Goal: Use online tool/utility: Utilize a website feature to perform a specific function

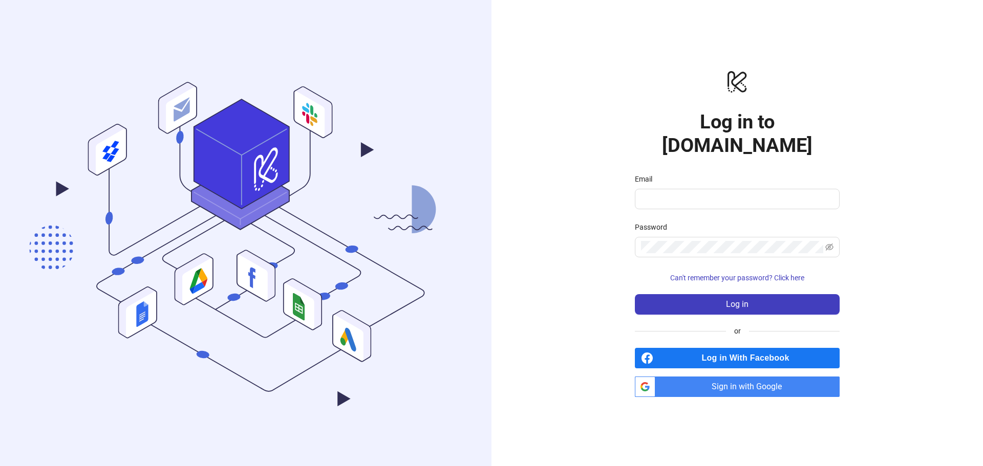
click at [702, 381] on span "Sign in with Google" at bounding box center [749, 387] width 180 height 20
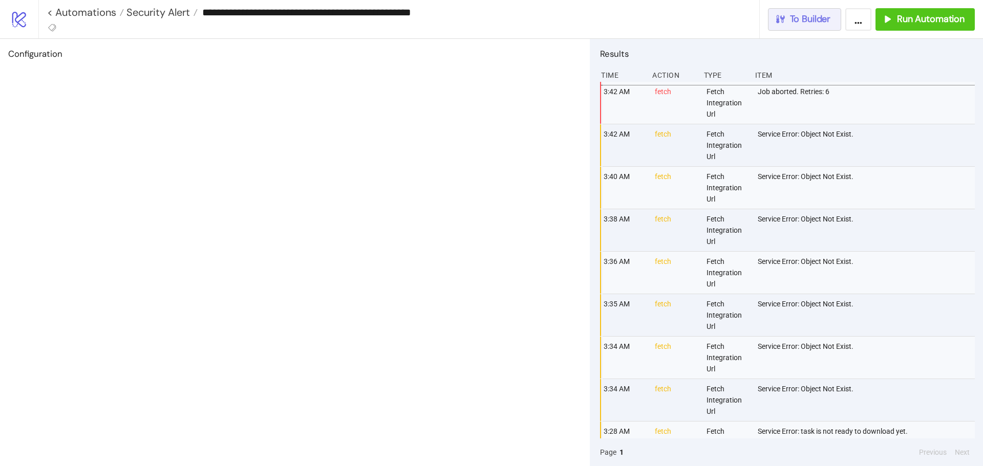
click at [785, 19] on icon "button" at bounding box center [779, 18] width 11 height 11
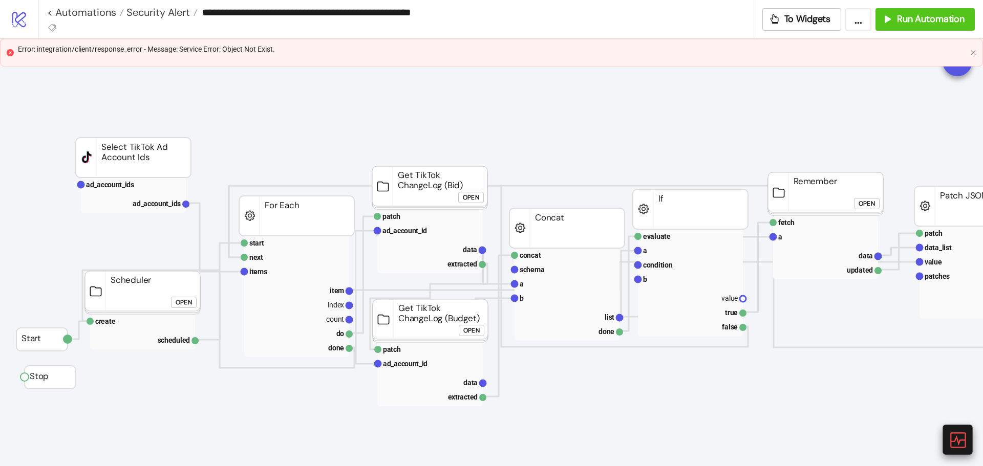
click at [960, 447] on icon at bounding box center [956, 439] width 15 height 15
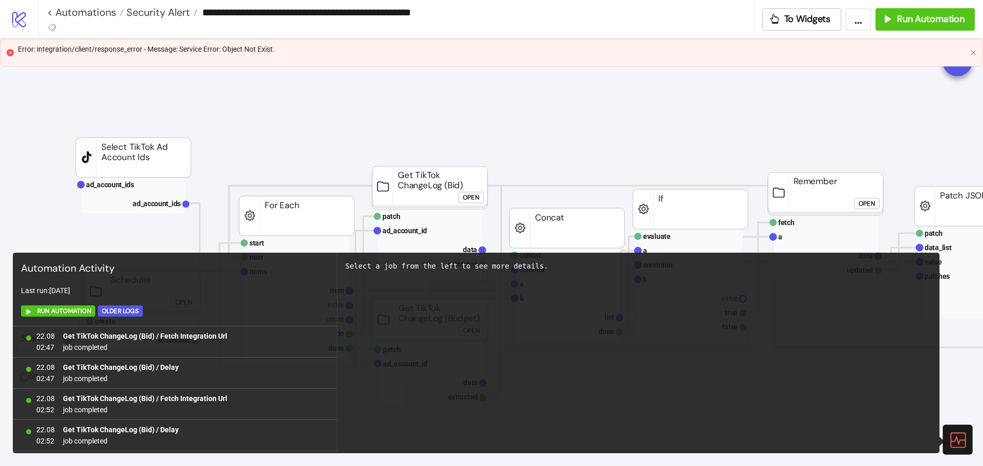
scroll to position [497, 0]
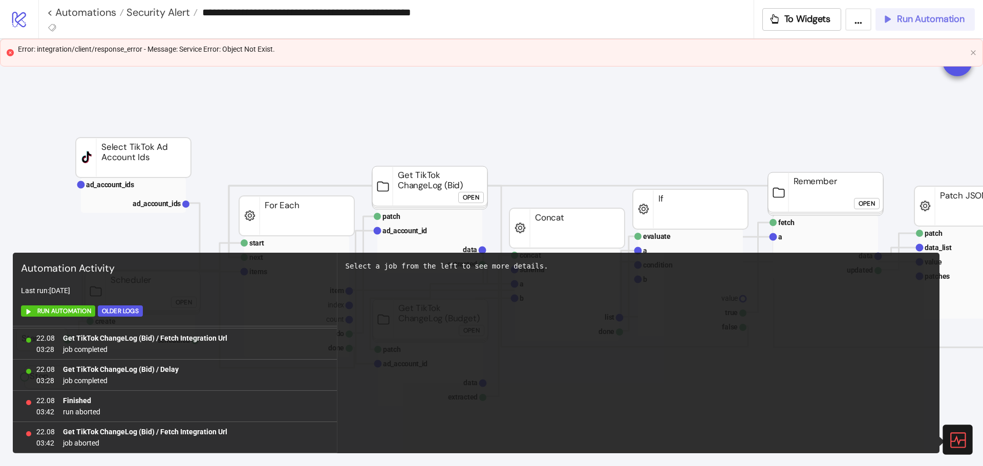
click at [912, 17] on span "Run Automation" at bounding box center [931, 19] width 68 height 12
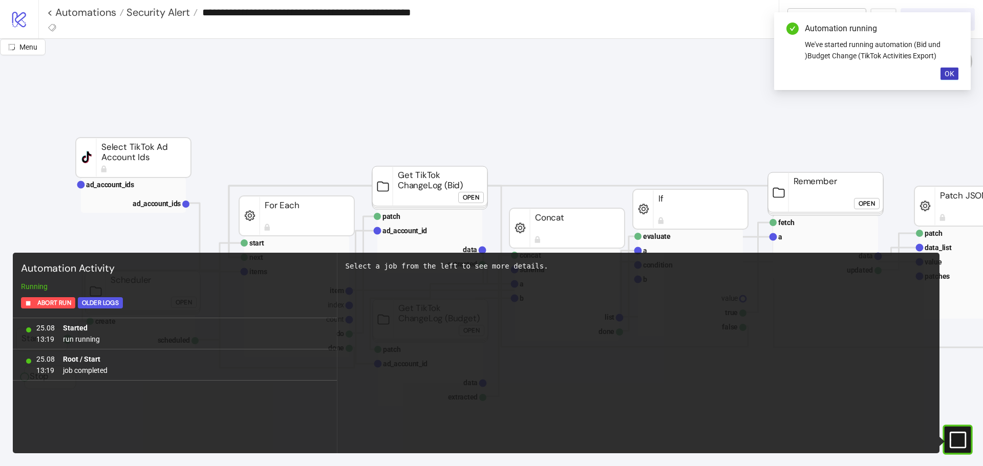
scroll to position [0, 0]
click at [948, 79] on button "OK" at bounding box center [949, 74] width 18 height 12
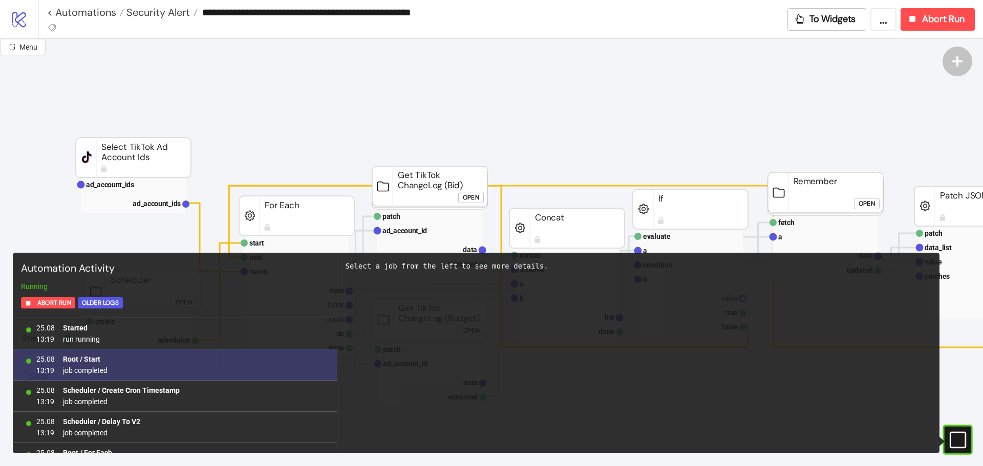
scroll to position [21, 0]
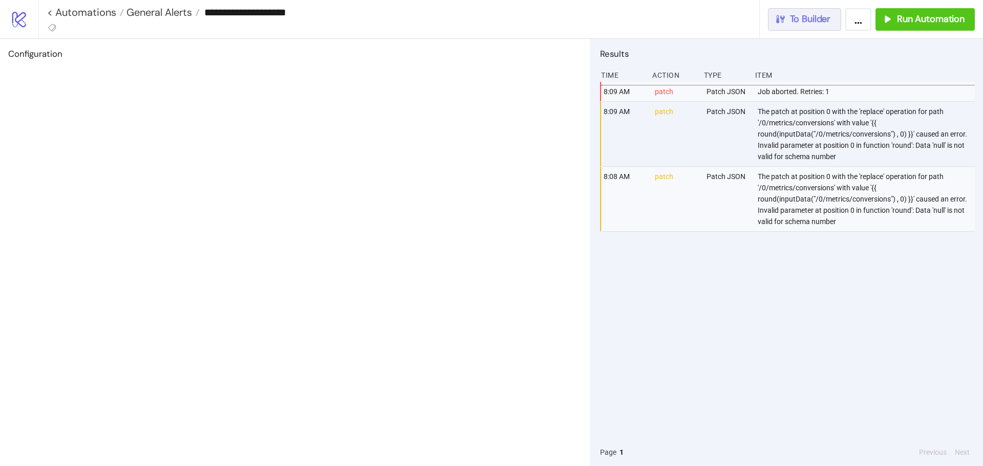
click at [815, 18] on span "To Builder" at bounding box center [810, 19] width 41 height 12
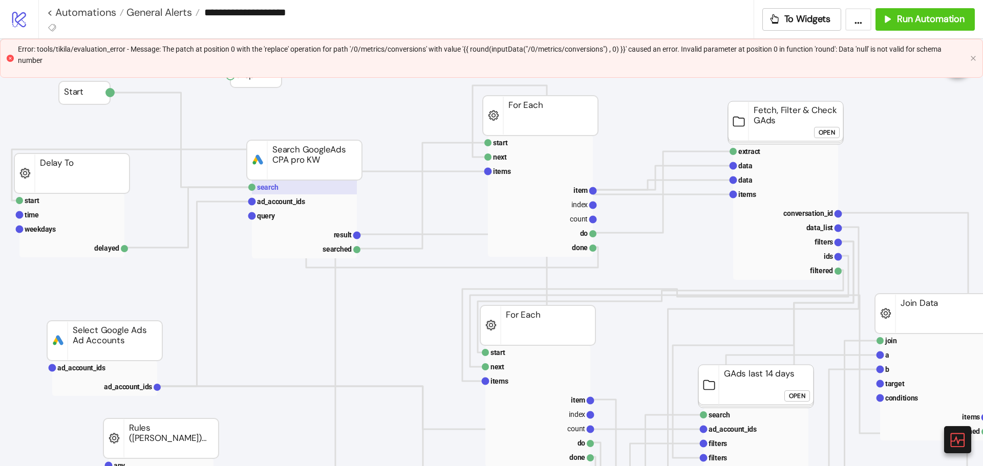
click at [280, 185] on rect at bounding box center [304, 187] width 105 height 14
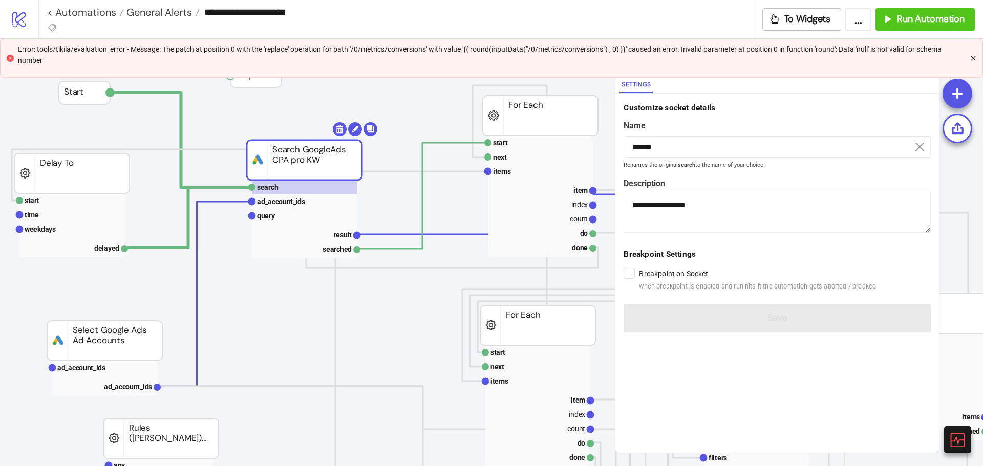
click at [970, 57] on icon "close" at bounding box center [973, 58] width 6 height 6
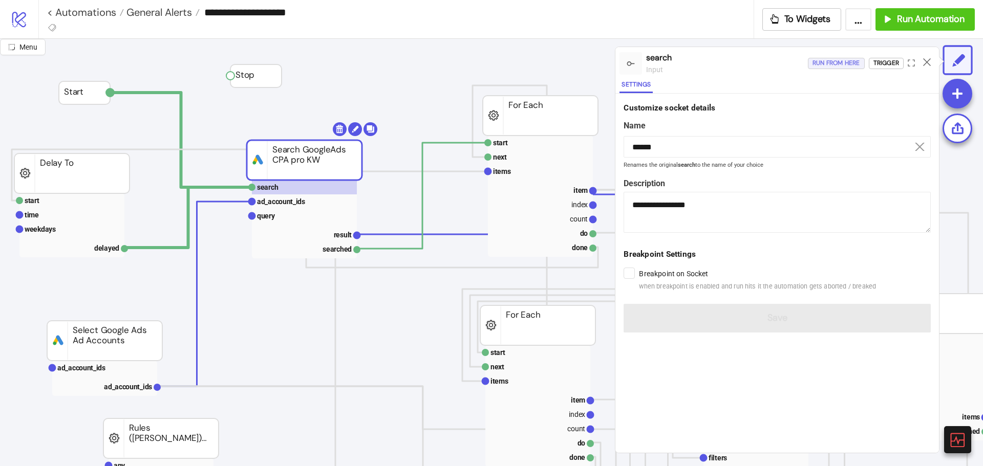
click at [835, 60] on div "Run from here" at bounding box center [836, 63] width 48 height 12
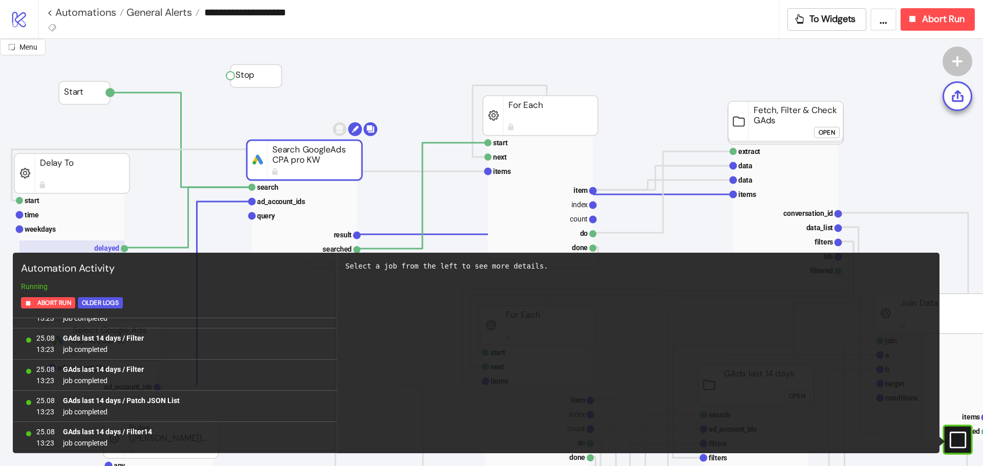
scroll to position [7200, 0]
